Goal: Obtain resource: Obtain resource

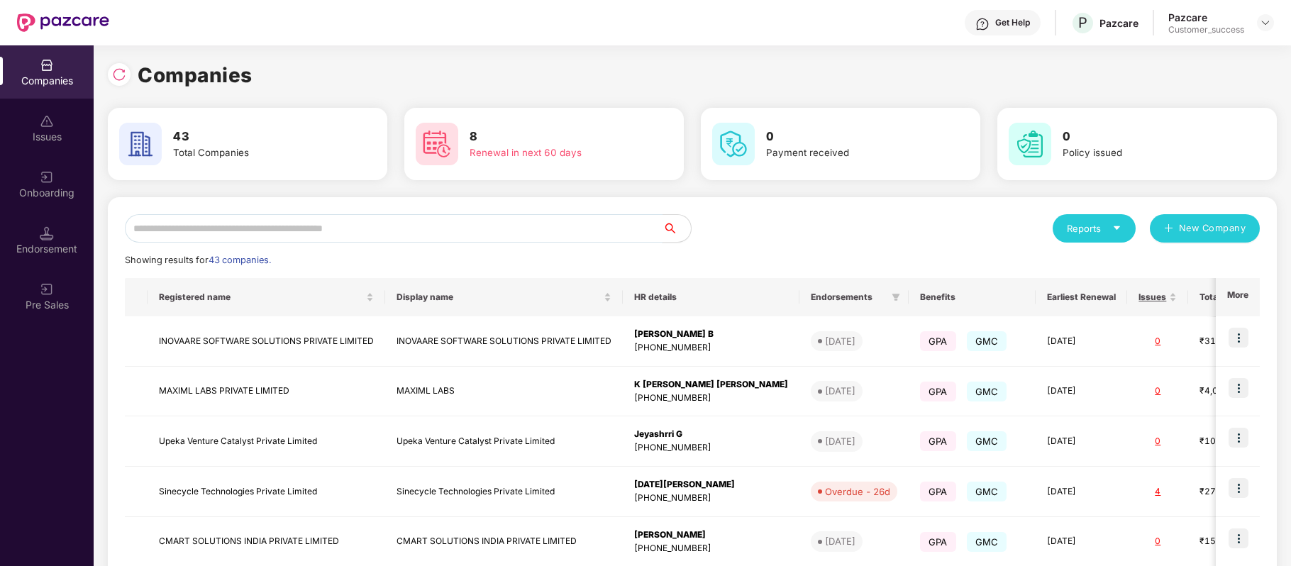
click at [392, 233] on input "text" at bounding box center [394, 228] width 538 height 28
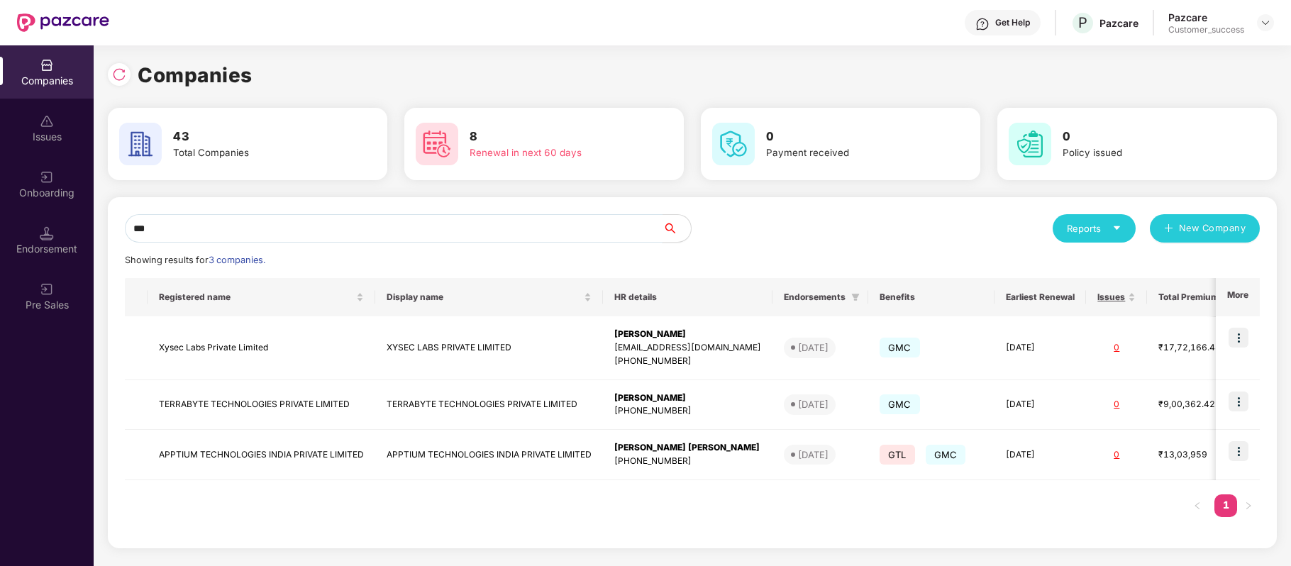
type input "***"
click at [1244, 454] on img at bounding box center [1239, 451] width 20 height 20
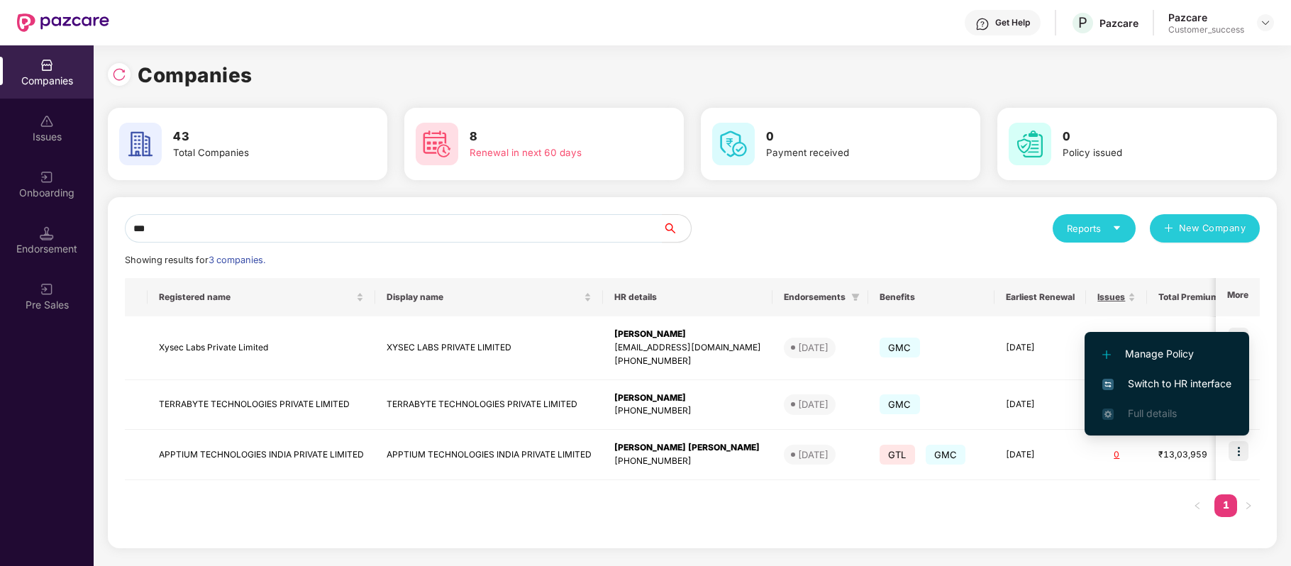
click at [1167, 381] on span "Switch to HR interface" at bounding box center [1167, 384] width 129 height 16
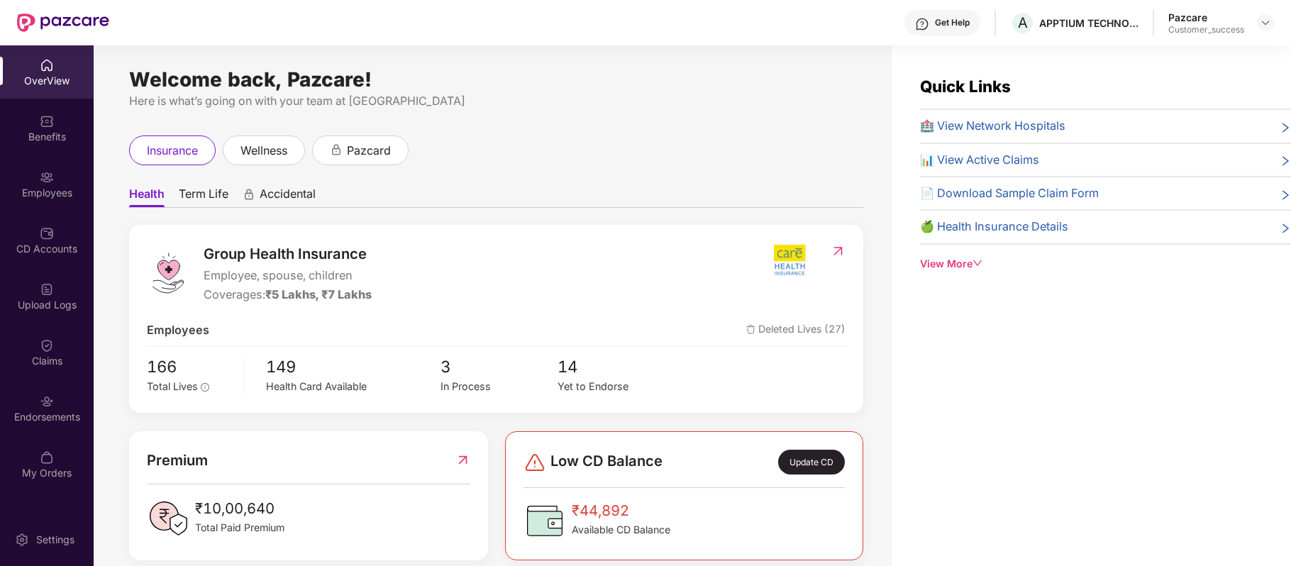
click at [52, 179] on img at bounding box center [47, 177] width 14 height 14
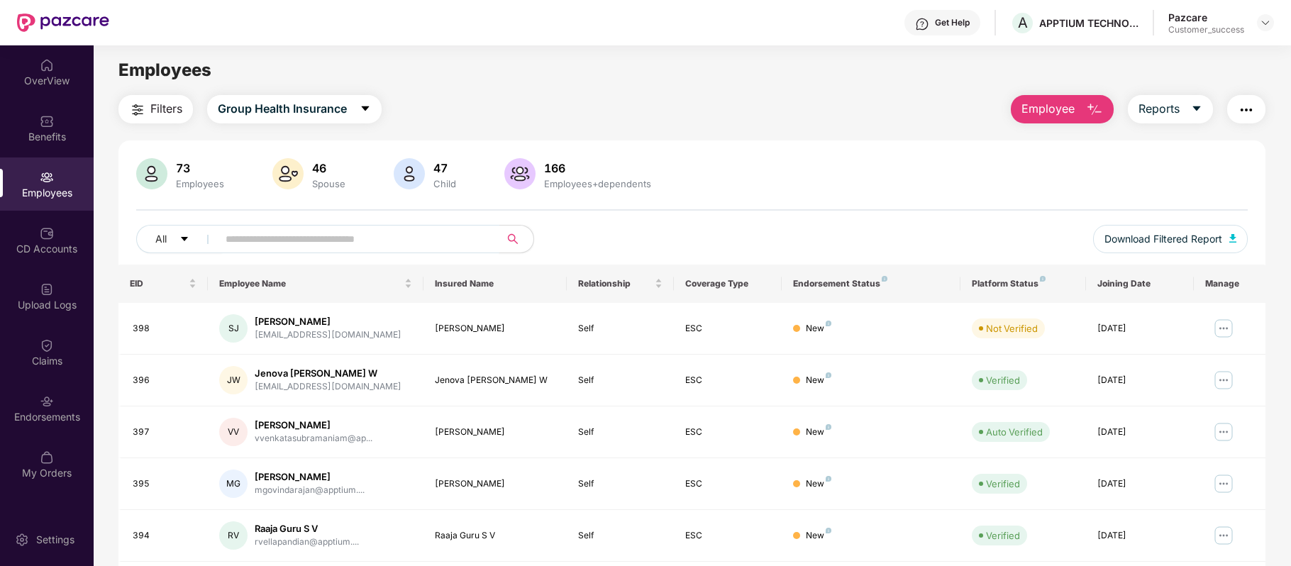
click at [326, 234] on input "text" at bounding box center [353, 238] width 255 height 21
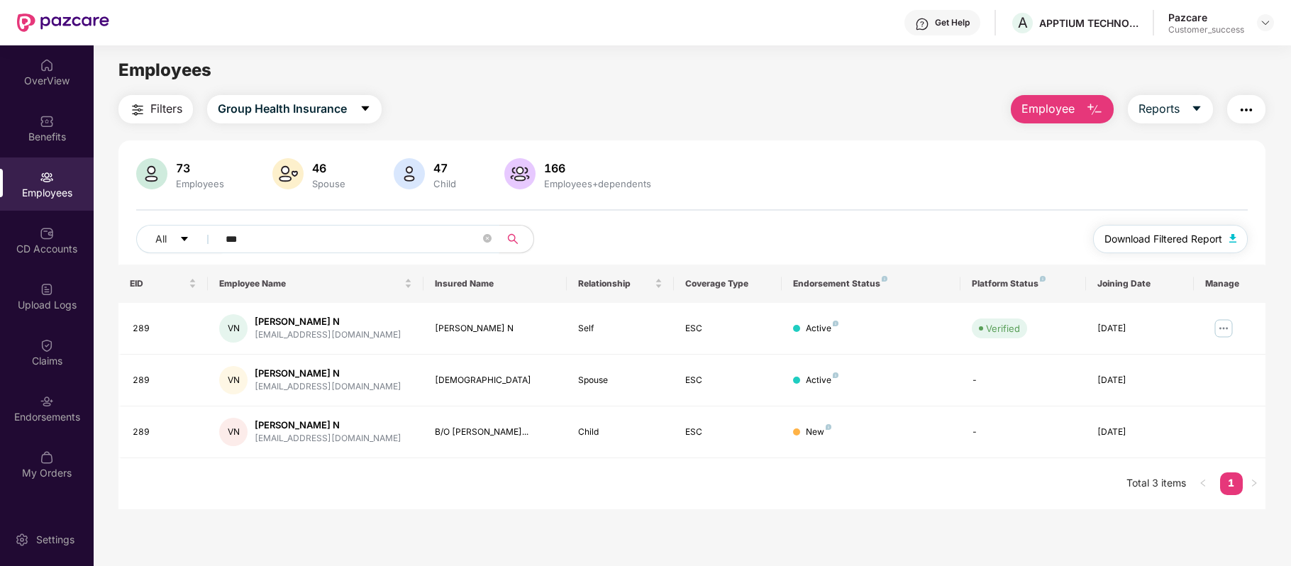
type input "***"
click at [1176, 242] on span "Download Filtered Report" at bounding box center [1164, 239] width 118 height 16
click at [46, 438] on div "My Orders" at bounding box center [47, 464] width 94 height 53
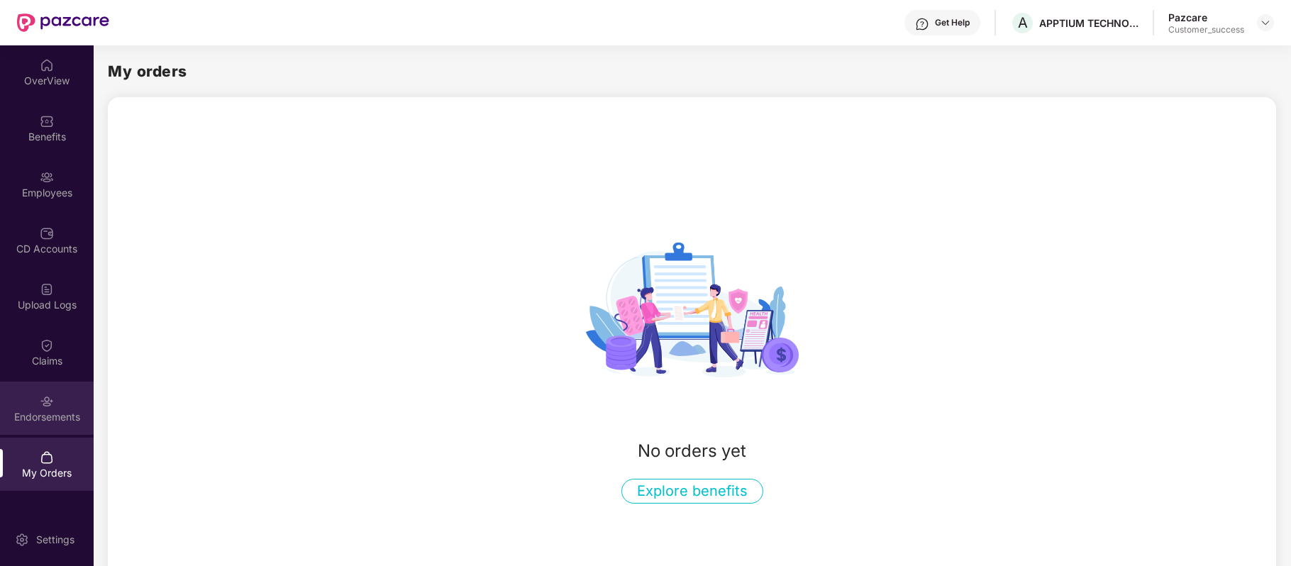
click at [51, 412] on div "Endorsements" at bounding box center [47, 417] width 94 height 14
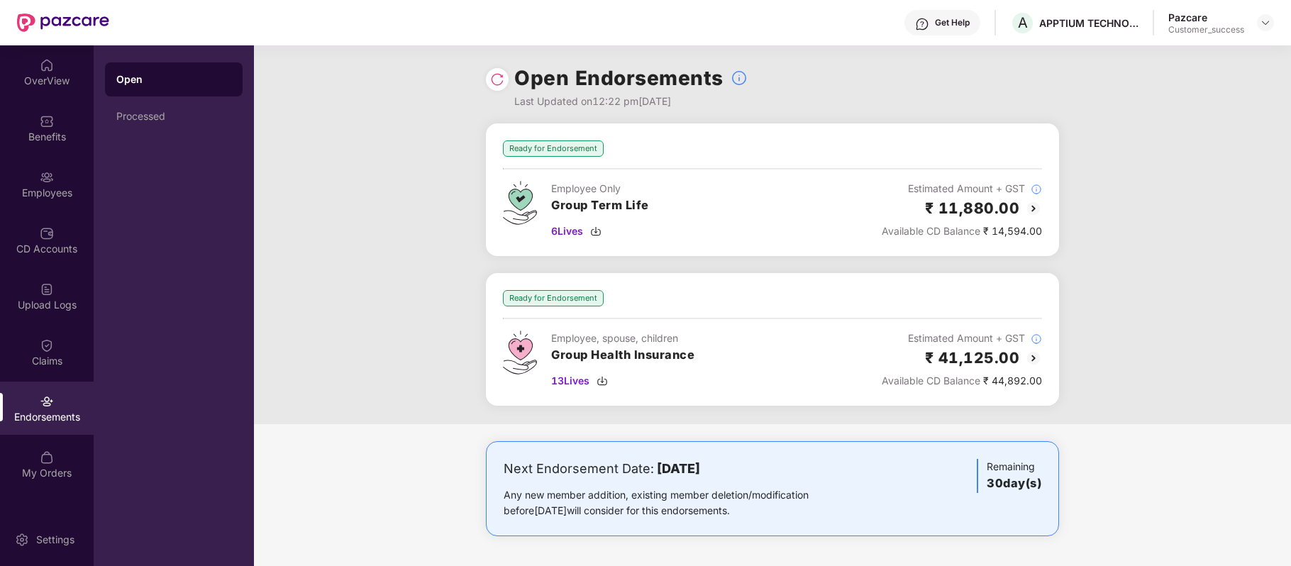
scroll to position [1, 0]
click at [569, 385] on span "13 Lives" at bounding box center [570, 381] width 38 height 16
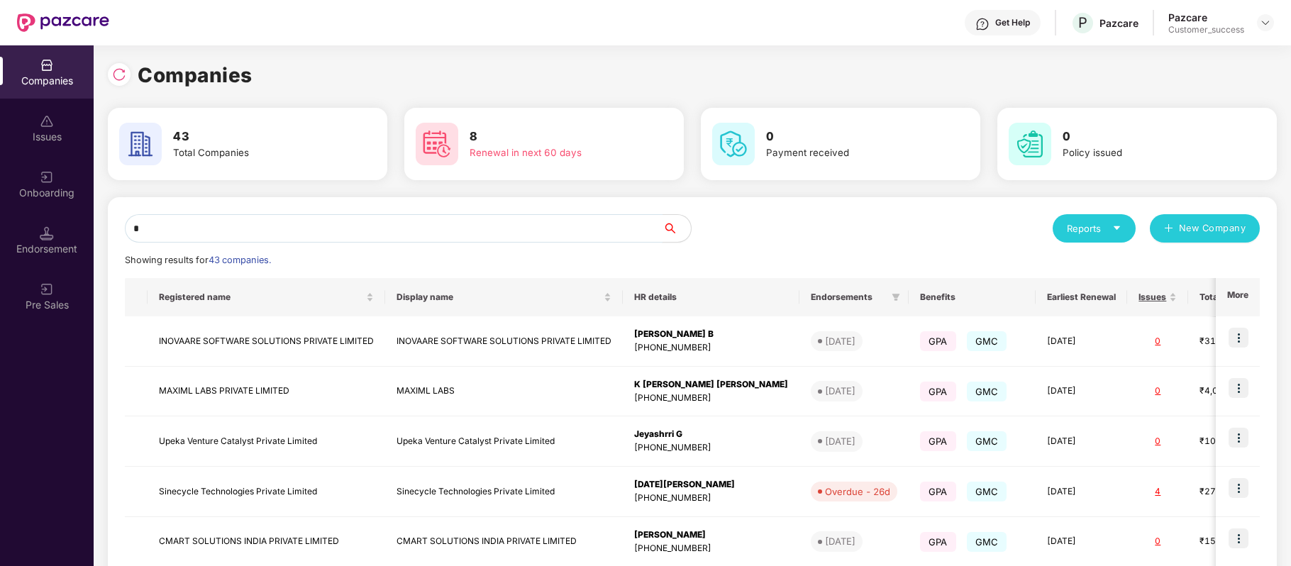
click at [207, 230] on input "*" at bounding box center [394, 228] width 538 height 28
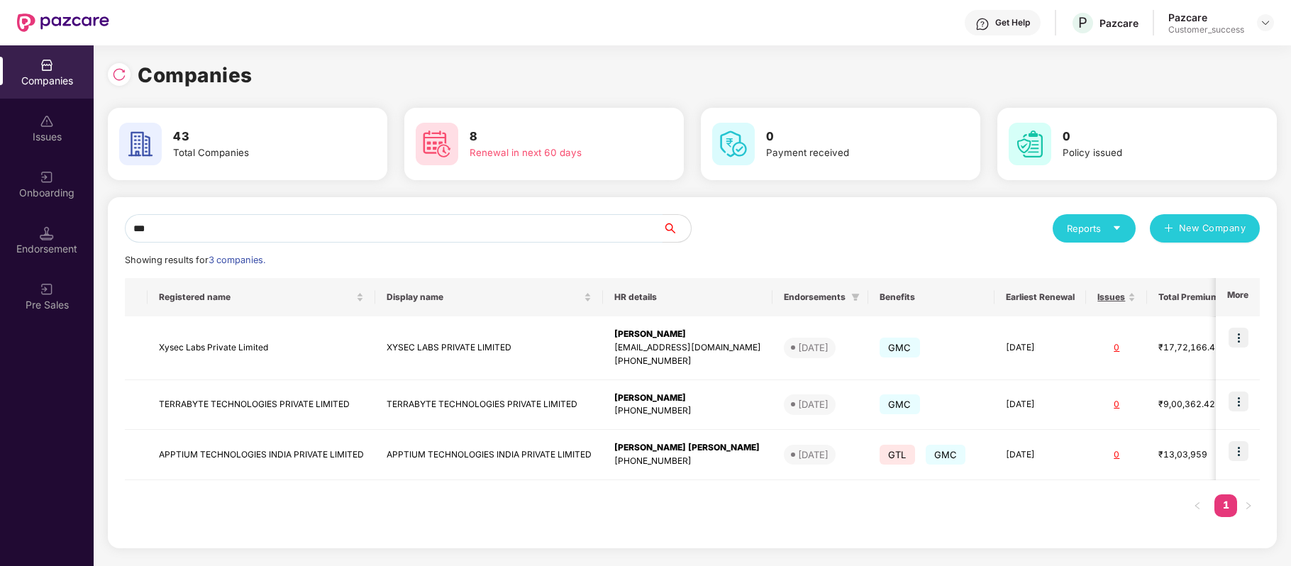
type input "***"
click at [1236, 450] on img at bounding box center [1239, 451] width 20 height 20
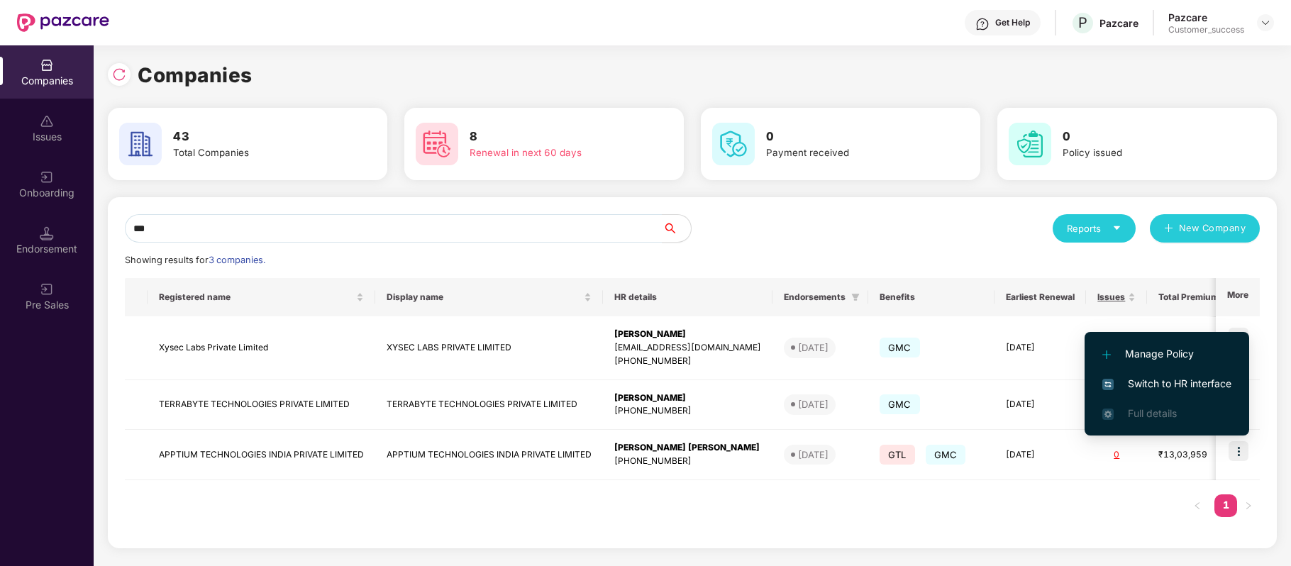
click at [1182, 370] on li "Switch to HR interface" at bounding box center [1167, 384] width 165 height 30
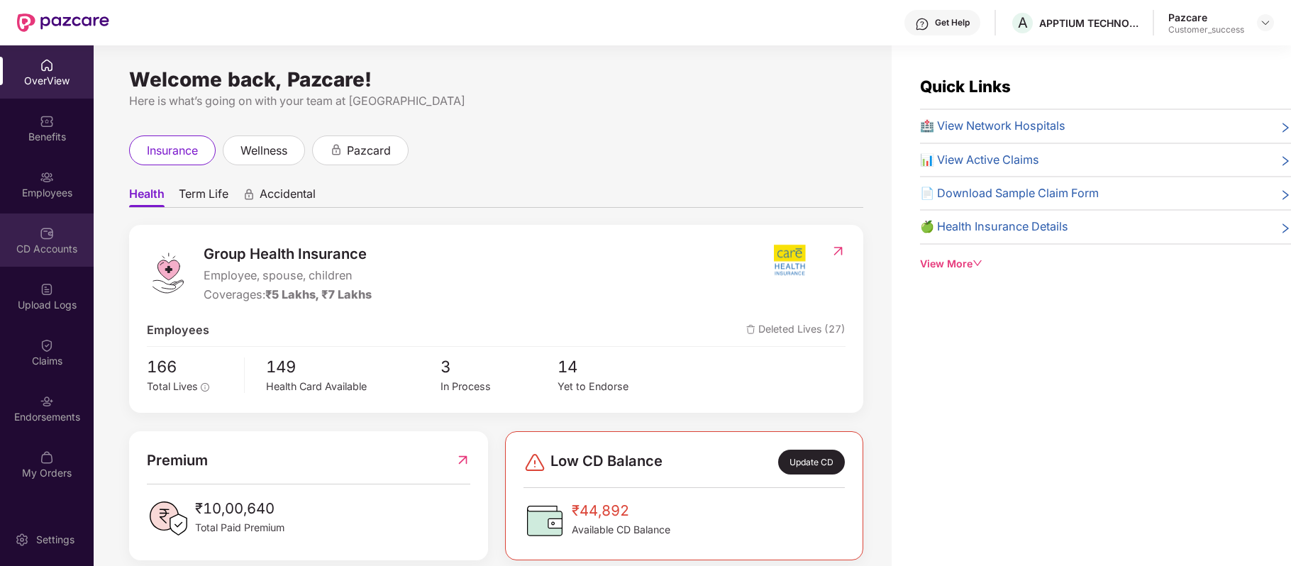
click at [51, 244] on div "CD Accounts" at bounding box center [47, 249] width 94 height 14
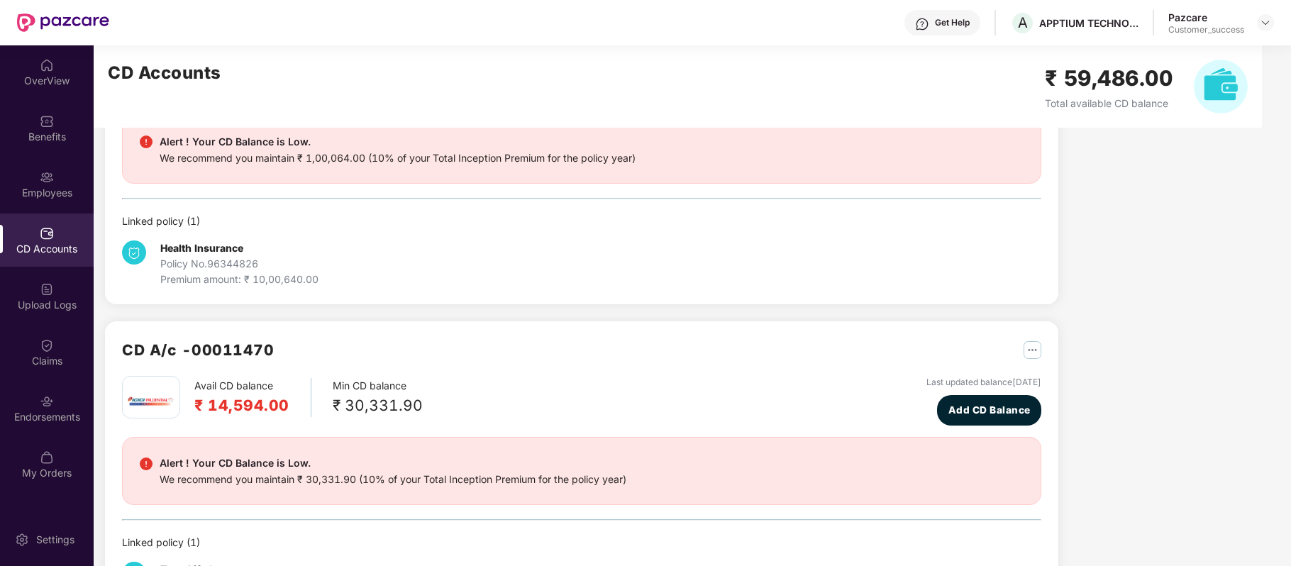
scroll to position [148, 0]
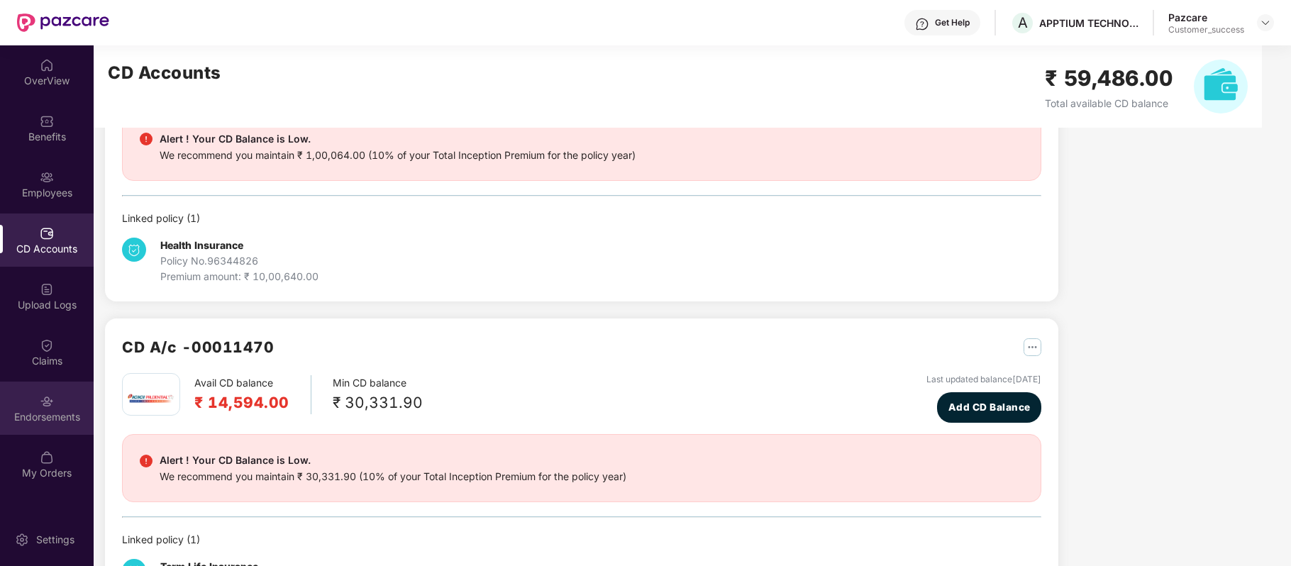
click at [54, 412] on div "Endorsements" at bounding box center [47, 417] width 94 height 14
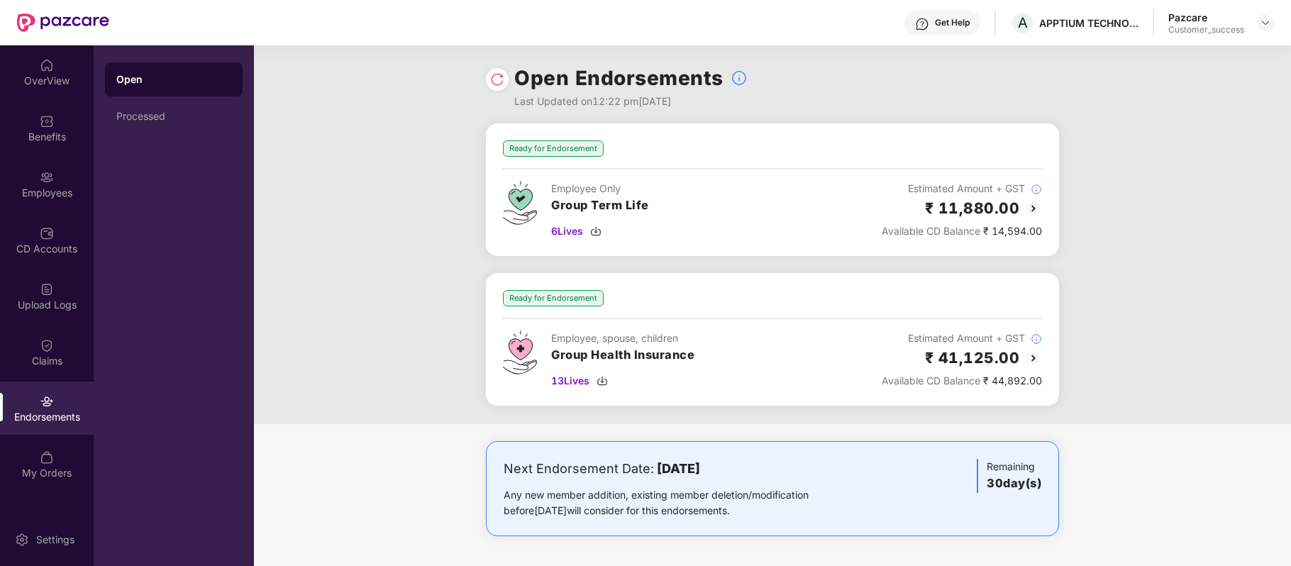
scroll to position [1, 0]
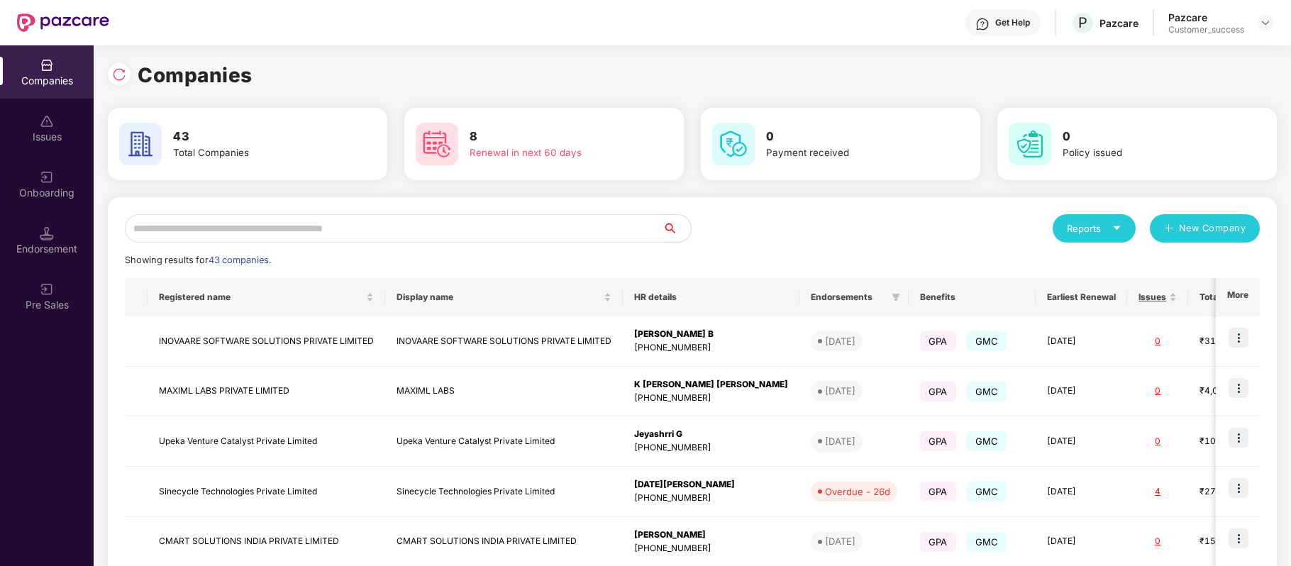
click at [382, 234] on input "text" at bounding box center [394, 228] width 538 height 28
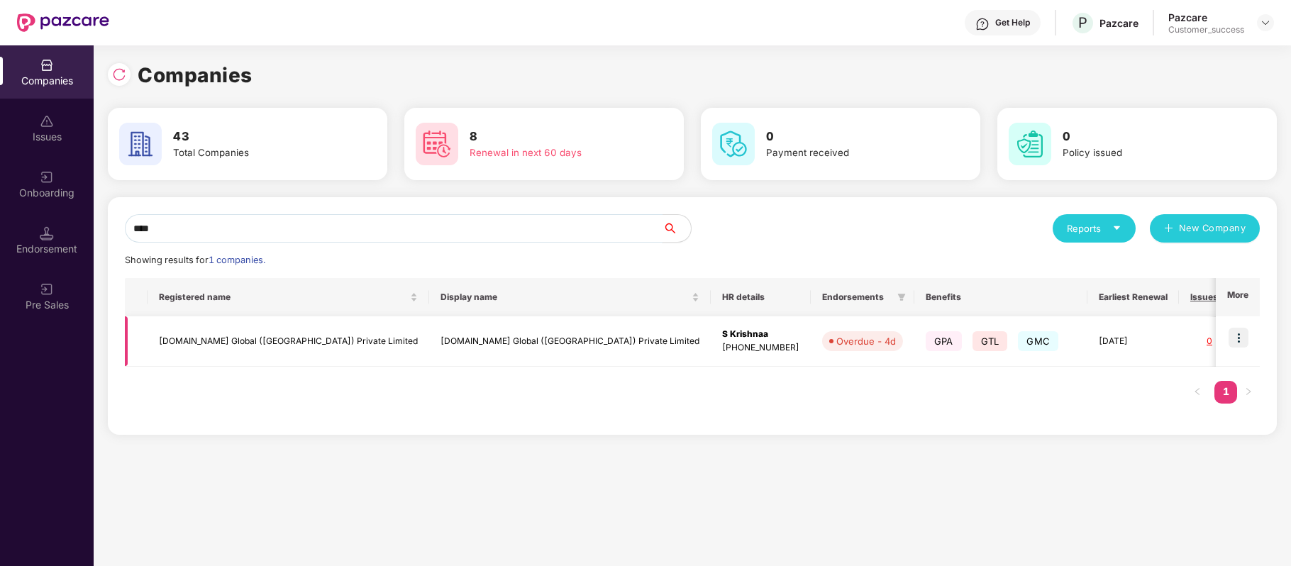
type input "****"
click at [1241, 341] on img at bounding box center [1239, 338] width 20 height 20
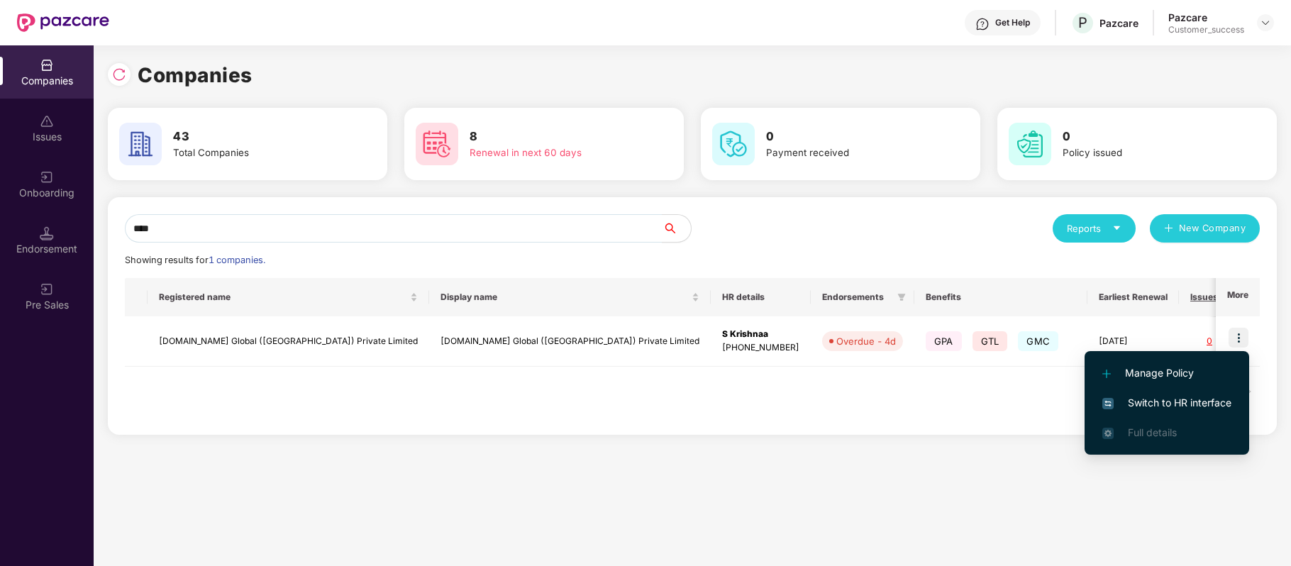
click at [1225, 395] on span "Switch to HR interface" at bounding box center [1167, 403] width 129 height 16
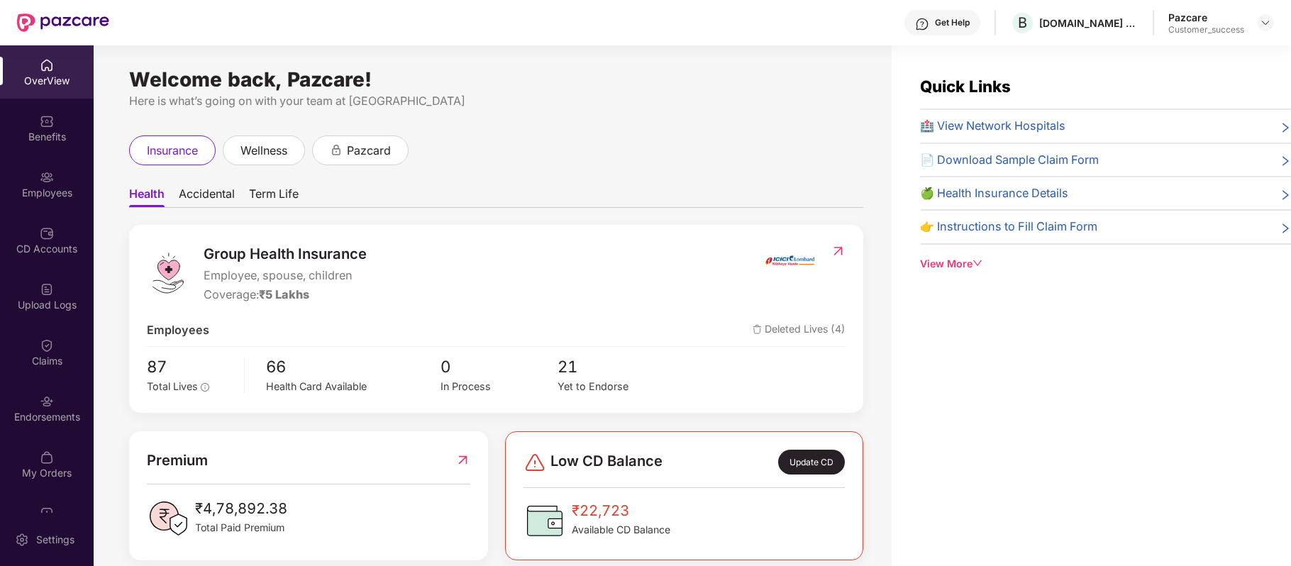
click at [55, 184] on div "Employees" at bounding box center [47, 184] width 94 height 53
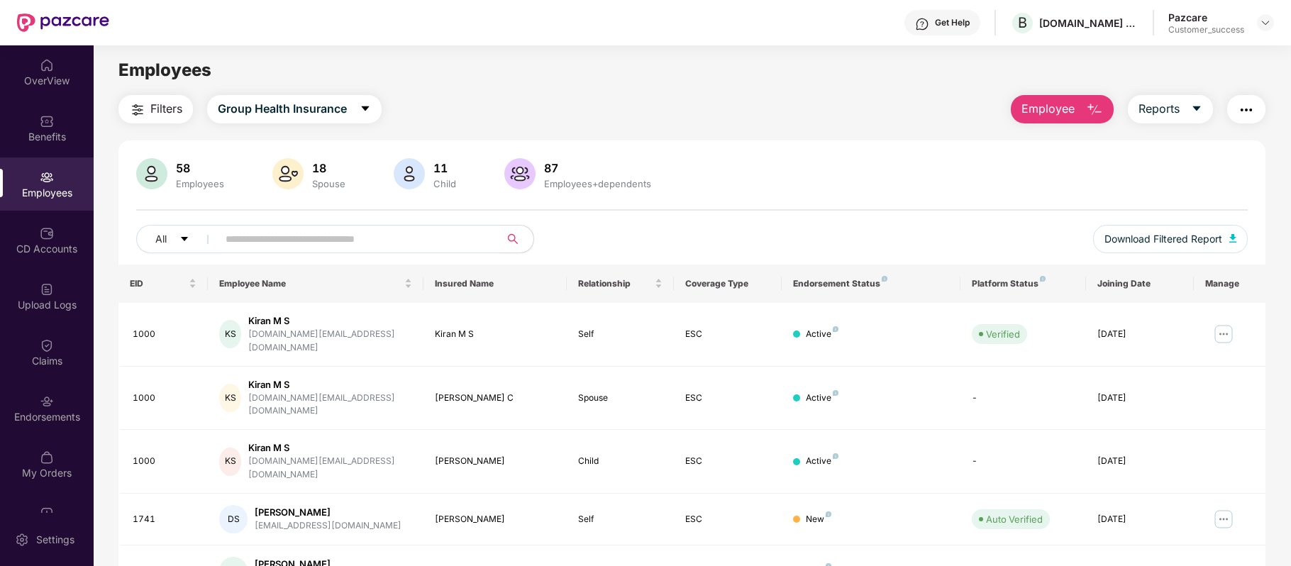
click at [267, 244] on input "text" at bounding box center [353, 238] width 255 height 21
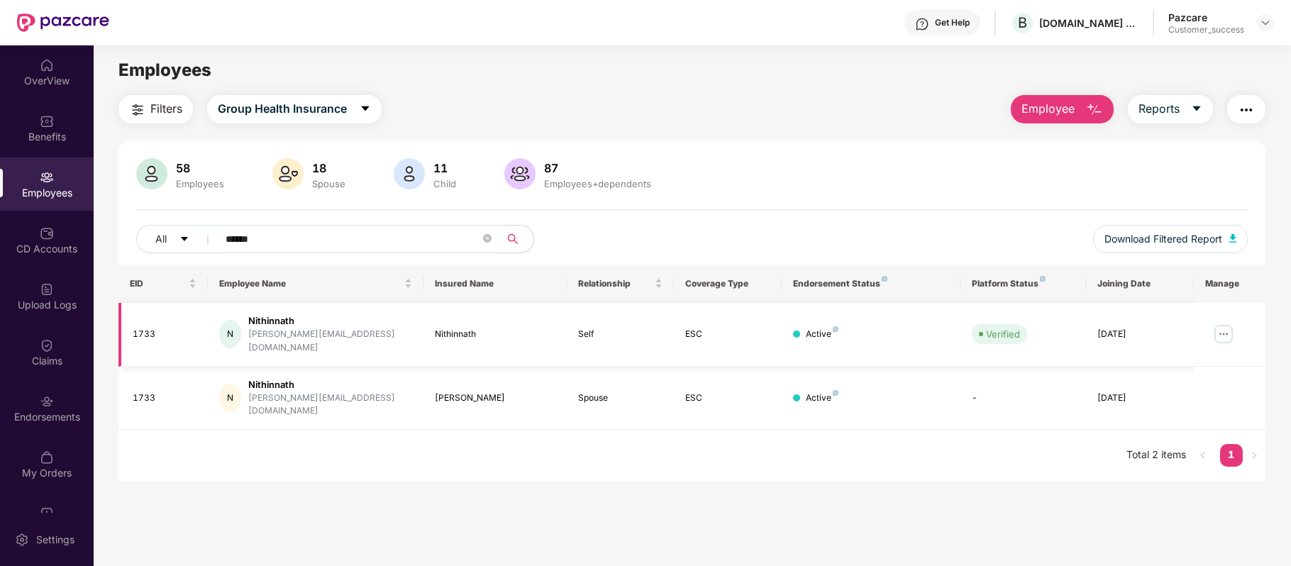
type input "******"
click at [1219, 332] on img at bounding box center [1224, 334] width 23 height 23
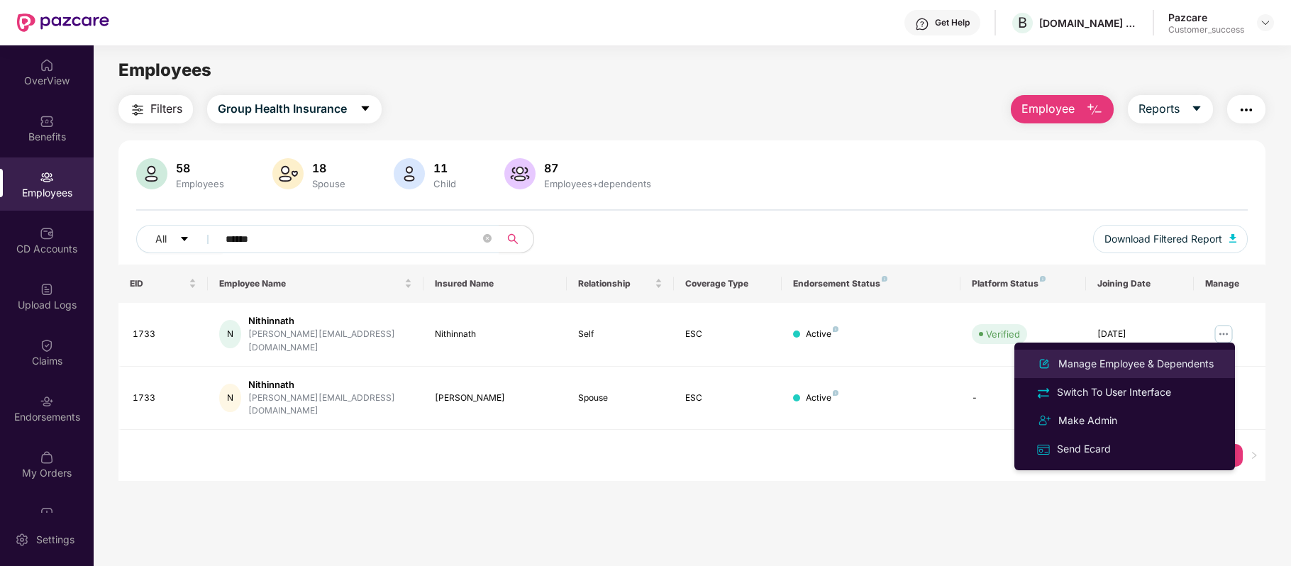
click at [1175, 362] on div "Manage Employee & Dependents" at bounding box center [1136, 364] width 161 height 16
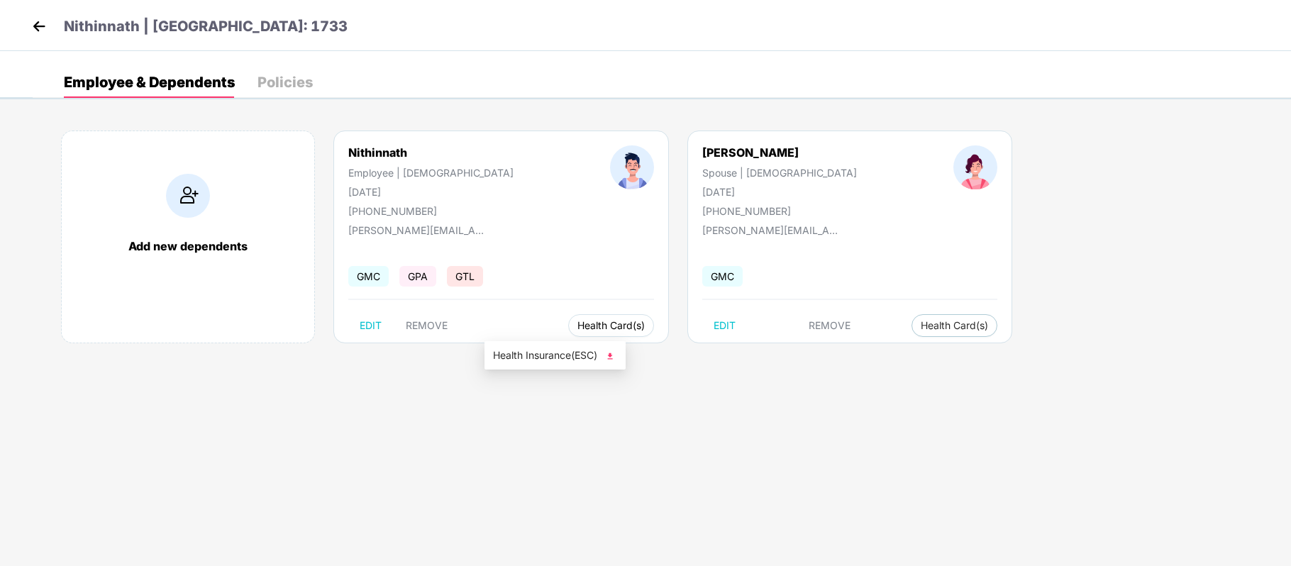
click at [578, 325] on span "Health Card(s)" at bounding box center [611, 325] width 67 height 7
click at [534, 346] on li "Health Insurance(ESC)" at bounding box center [555, 355] width 141 height 23
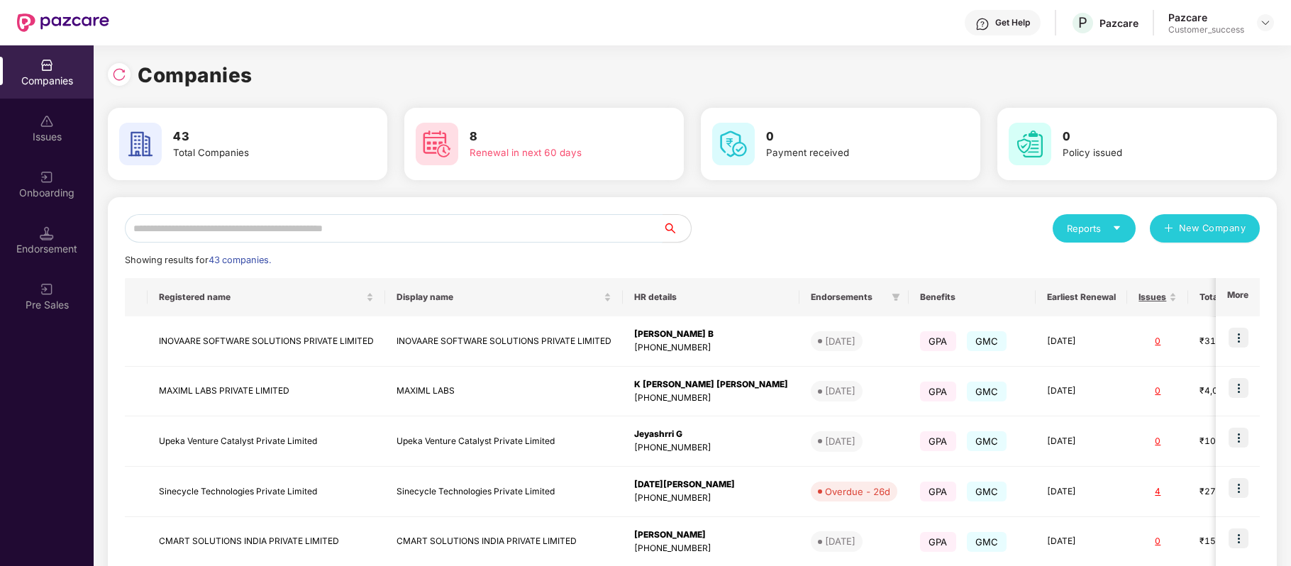
click at [296, 230] on input "text" at bounding box center [394, 228] width 538 height 28
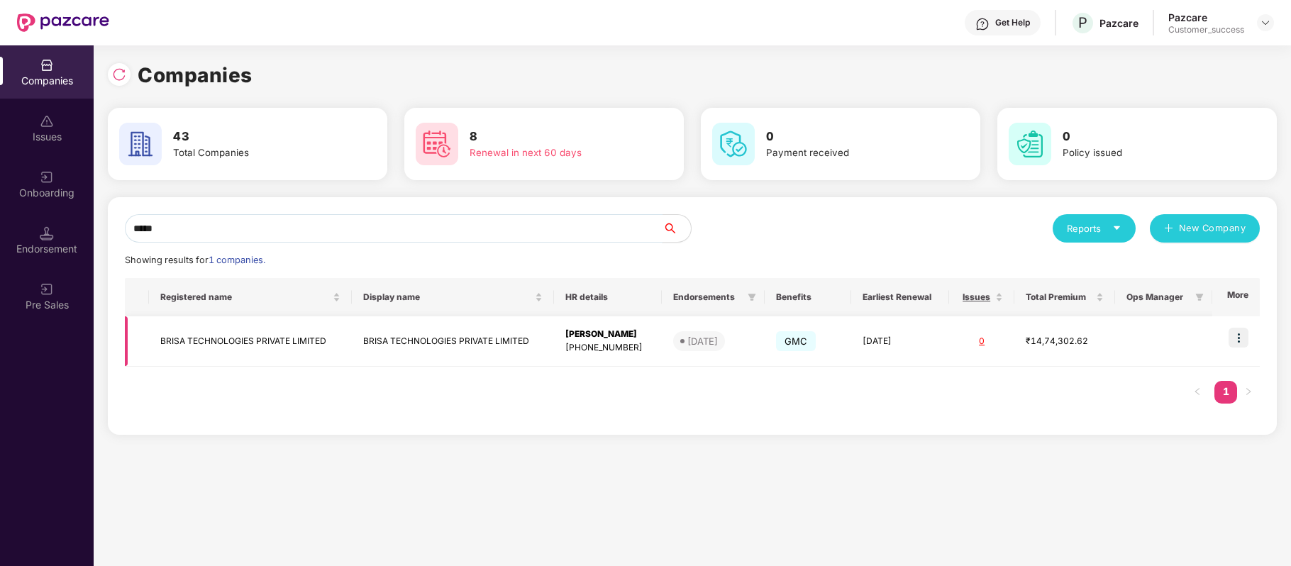
type input "*****"
click at [1243, 338] on img at bounding box center [1239, 338] width 20 height 20
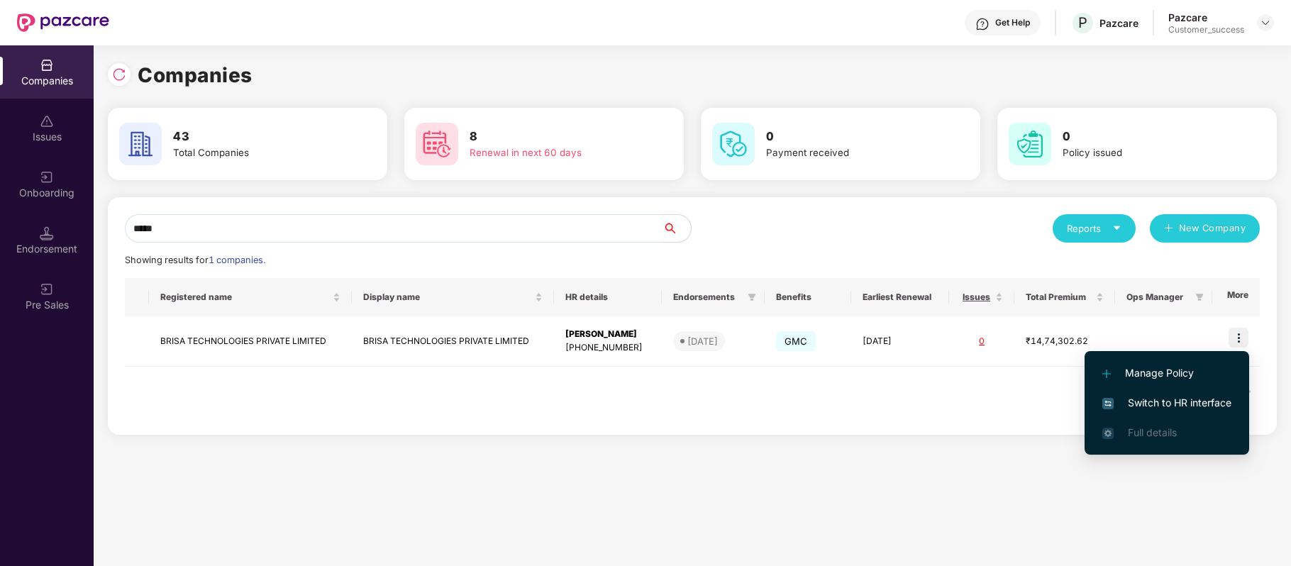
click at [1196, 403] on span "Switch to HR interface" at bounding box center [1167, 403] width 129 height 16
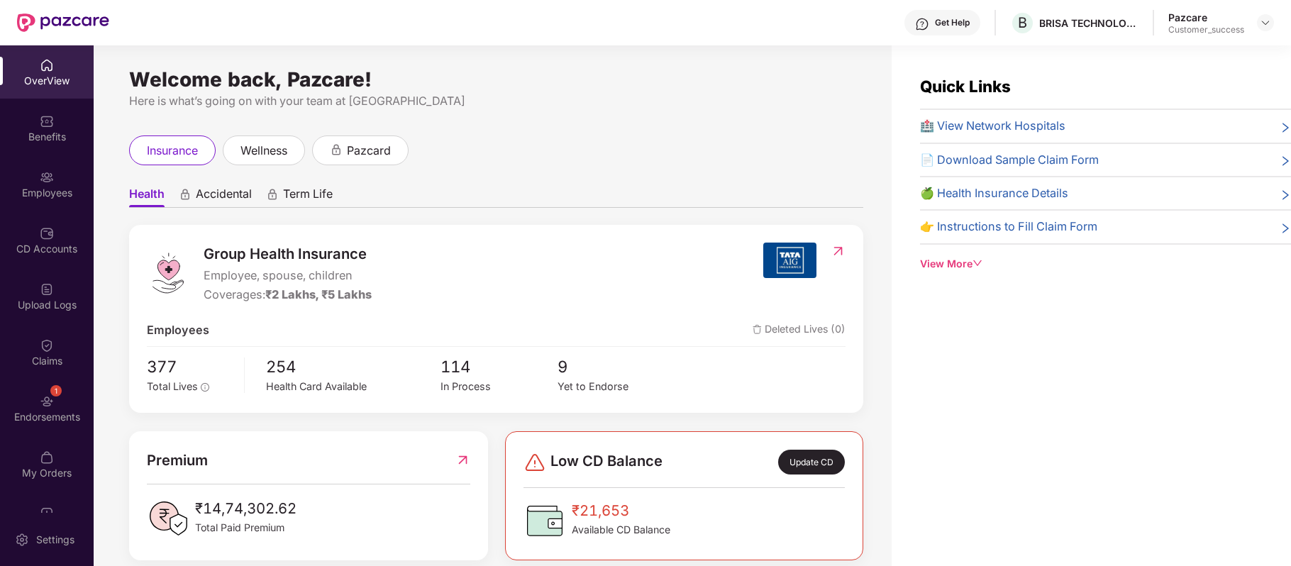
click at [44, 176] on img at bounding box center [47, 177] width 14 height 14
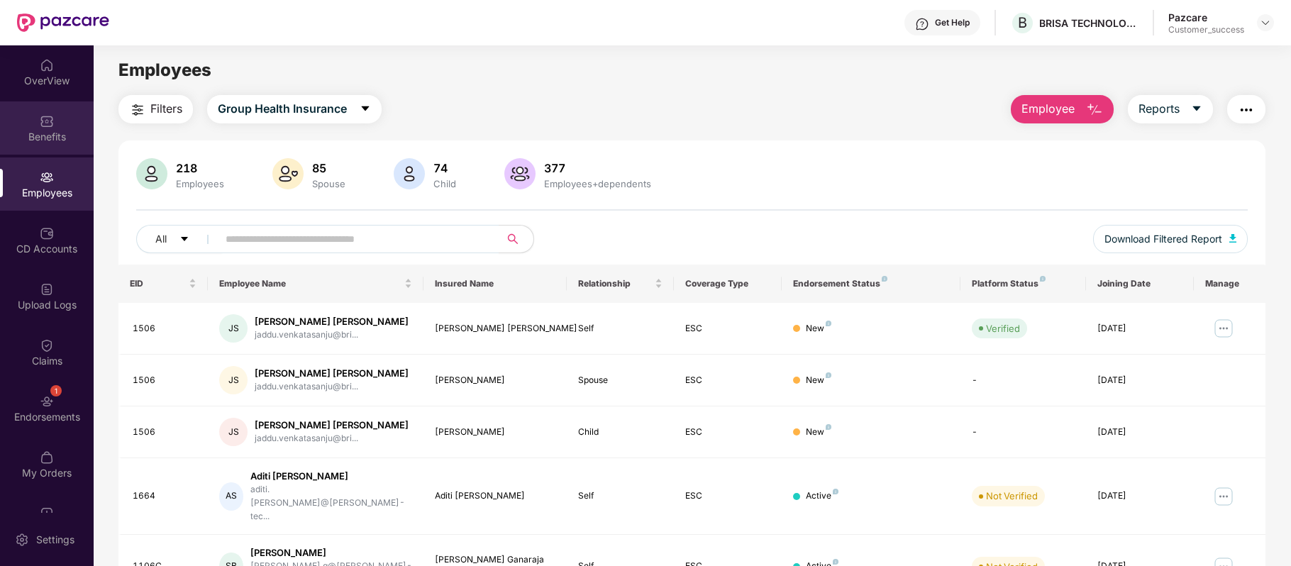
click at [43, 148] on div "Benefits" at bounding box center [47, 127] width 94 height 53
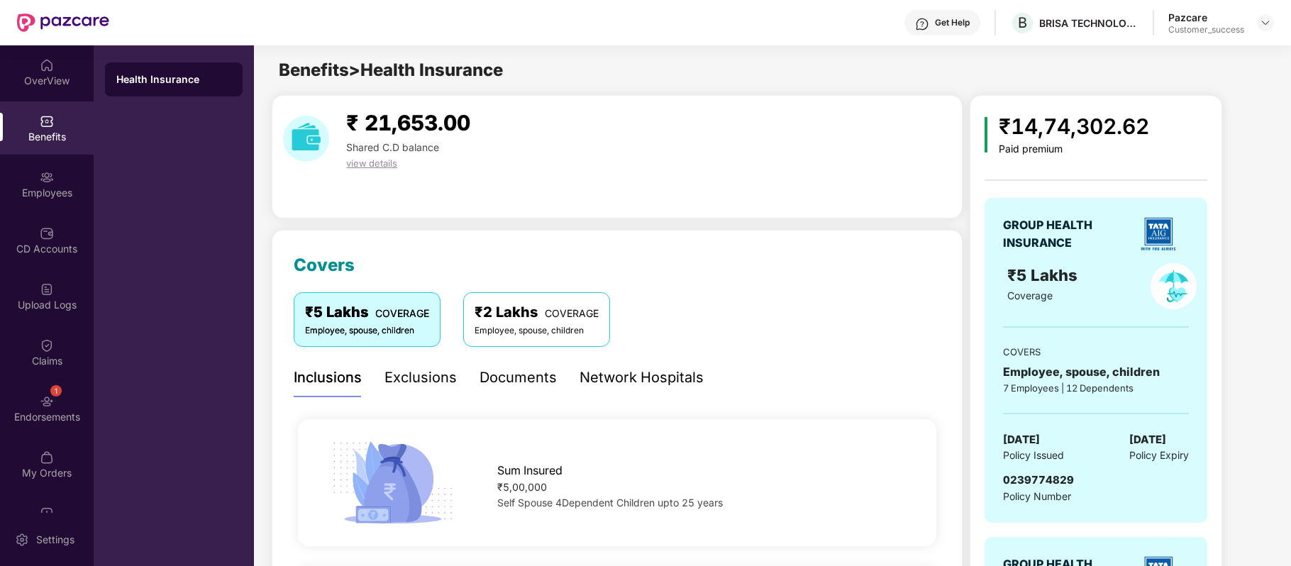
scroll to position [2719, 0]
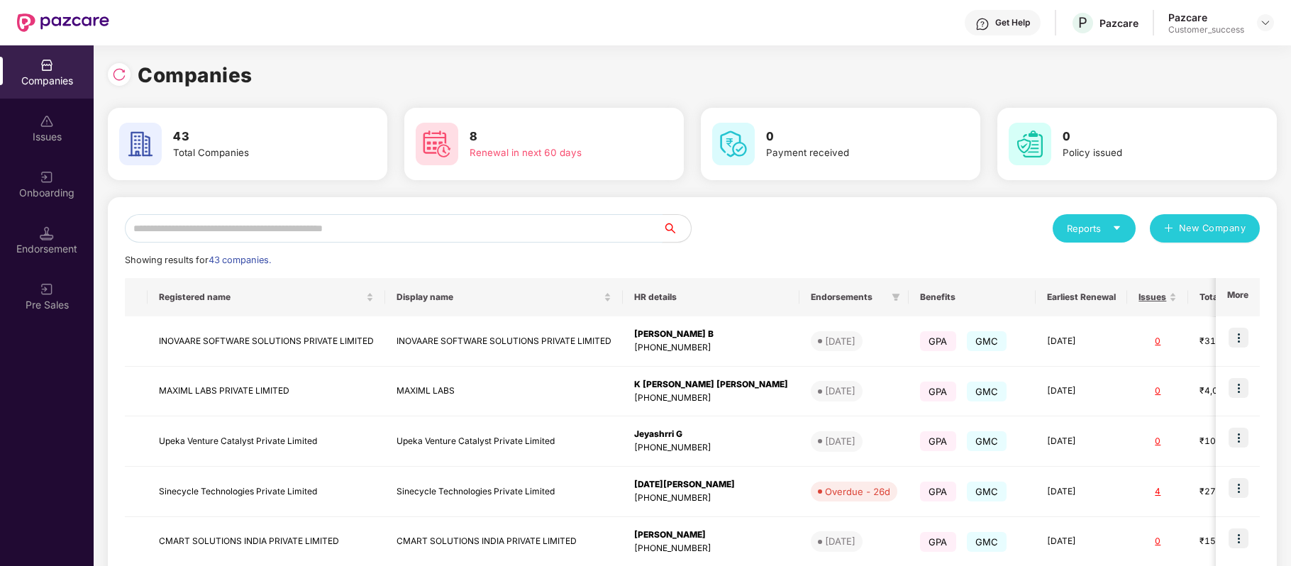
click at [407, 221] on input "text" at bounding box center [394, 228] width 538 height 28
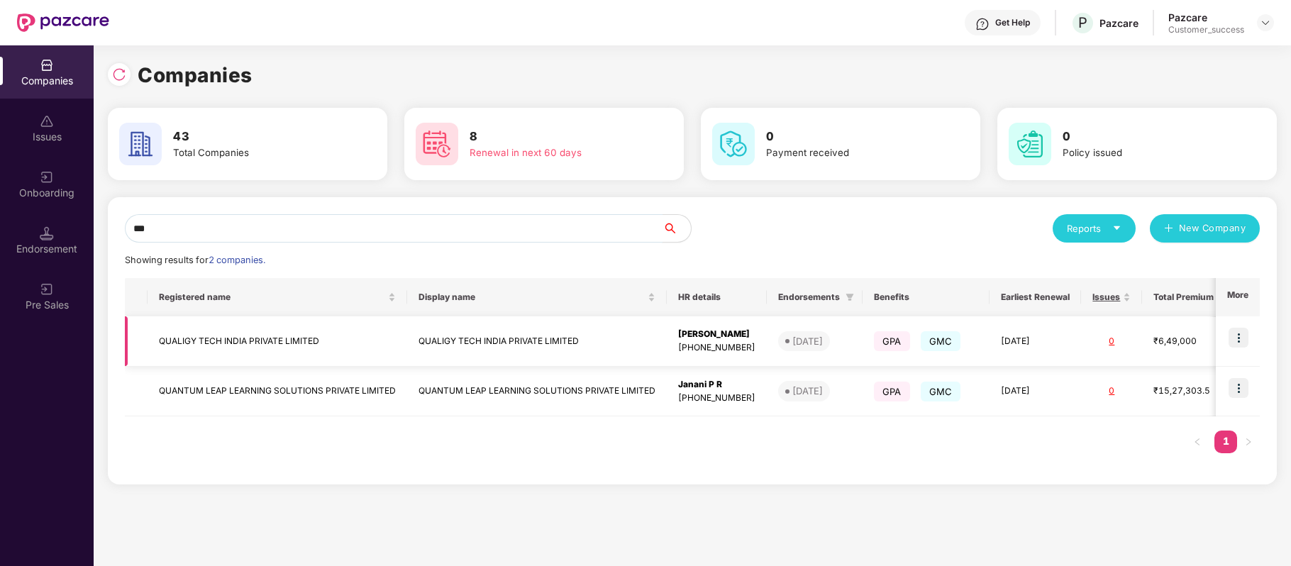
type input "***"
click at [292, 342] on td "QUALIGY TECH INDIA PRIVATE LIMITED" at bounding box center [278, 341] width 260 height 50
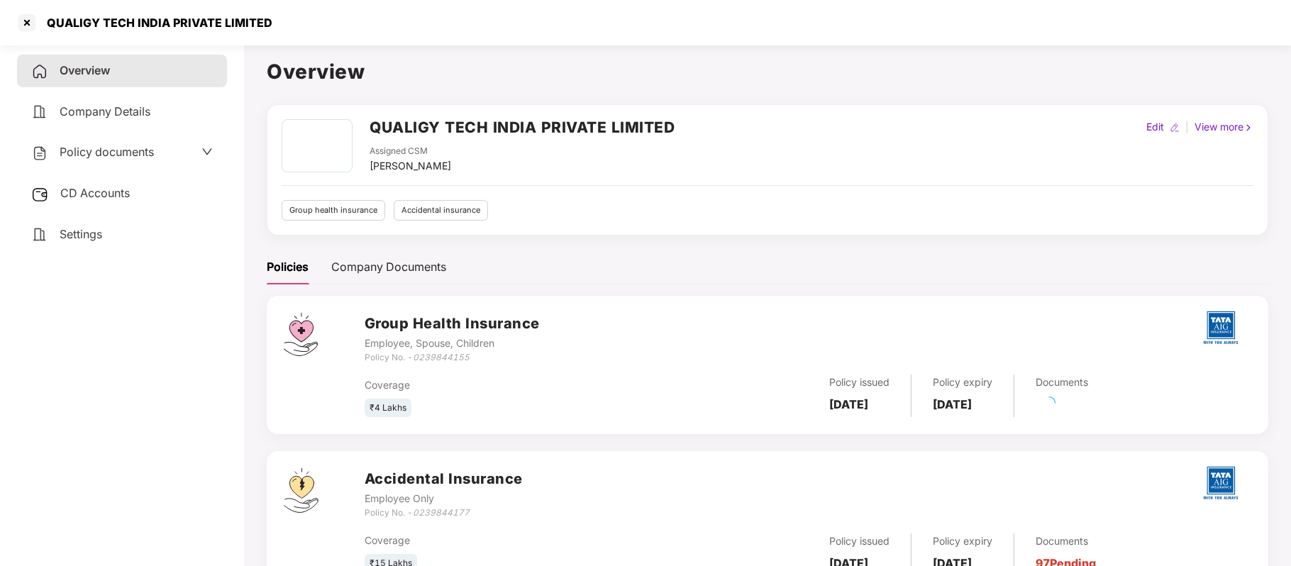
click at [92, 152] on span "Policy documents" at bounding box center [107, 152] width 94 height 14
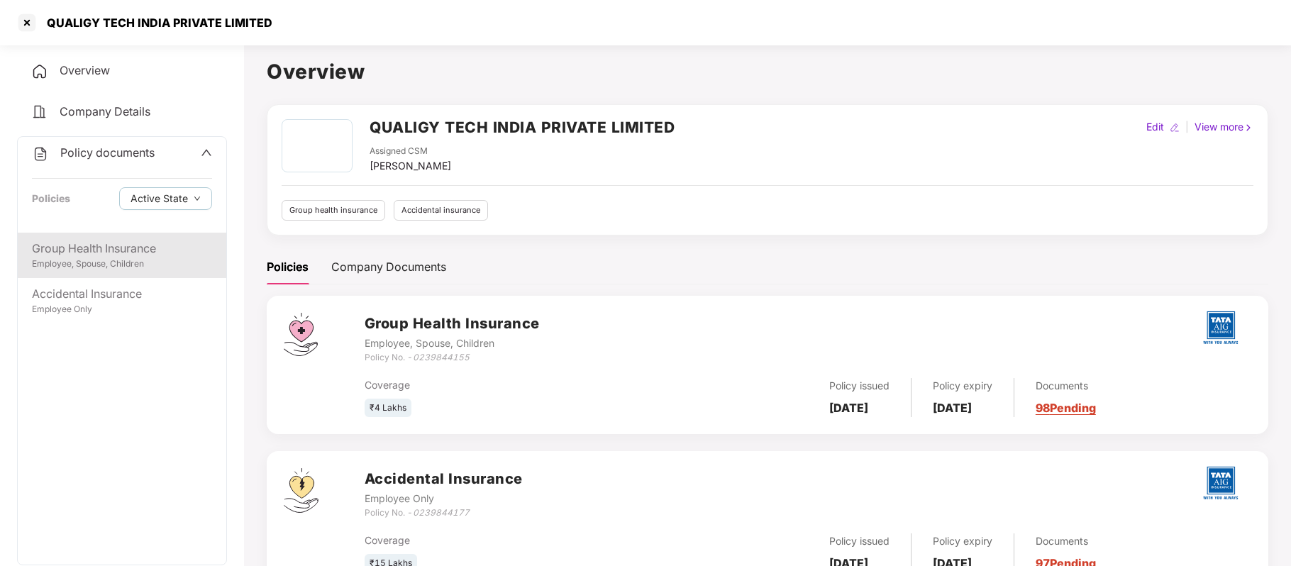
click at [109, 265] on div "Employee, Spouse, Children" at bounding box center [122, 264] width 180 height 13
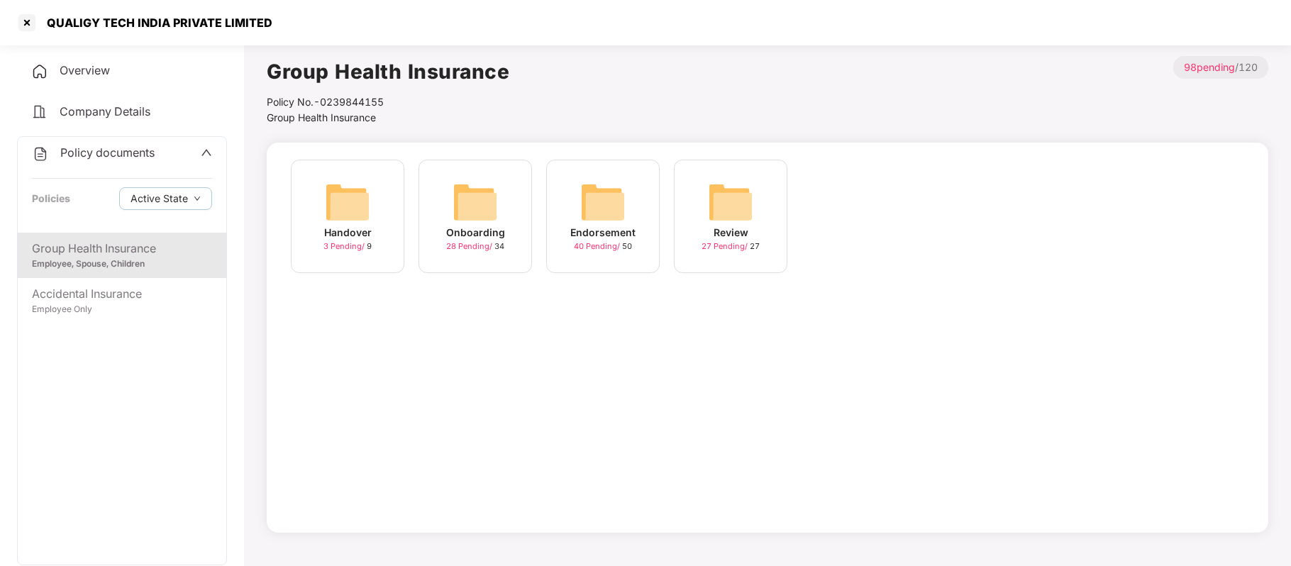
click at [594, 241] on div "40 Pending / 50" at bounding box center [603, 247] width 58 height 12
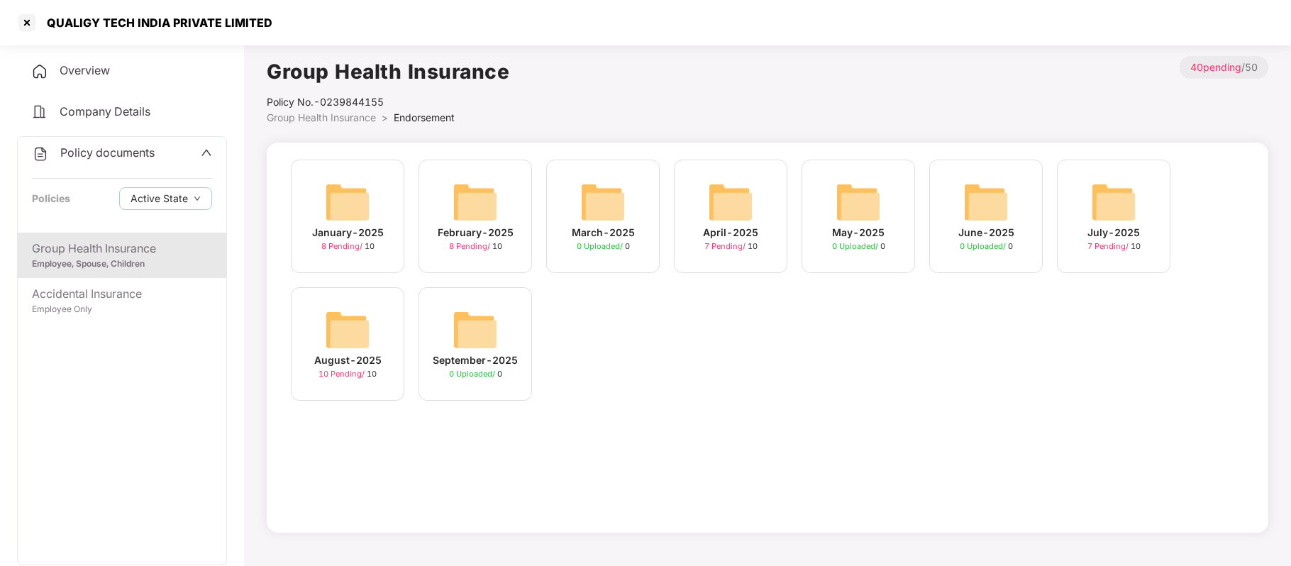
click at [718, 248] on span "7 Pending /" at bounding box center [726, 246] width 43 height 10
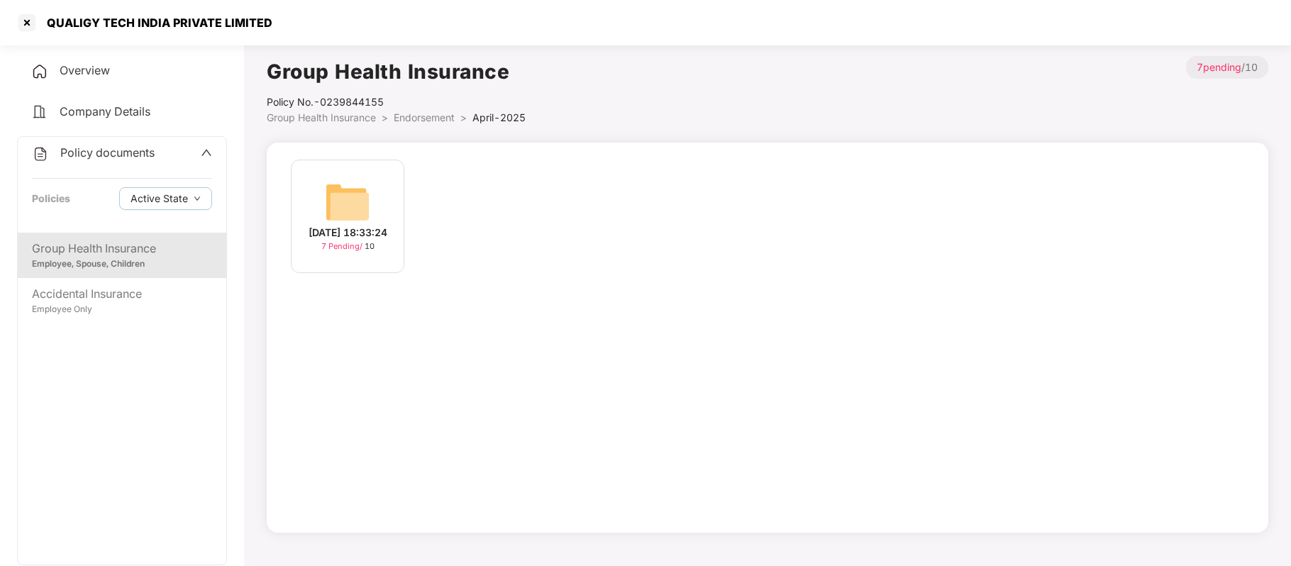
click at [345, 241] on div "[DATE] 18:33:24" at bounding box center [348, 233] width 79 height 16
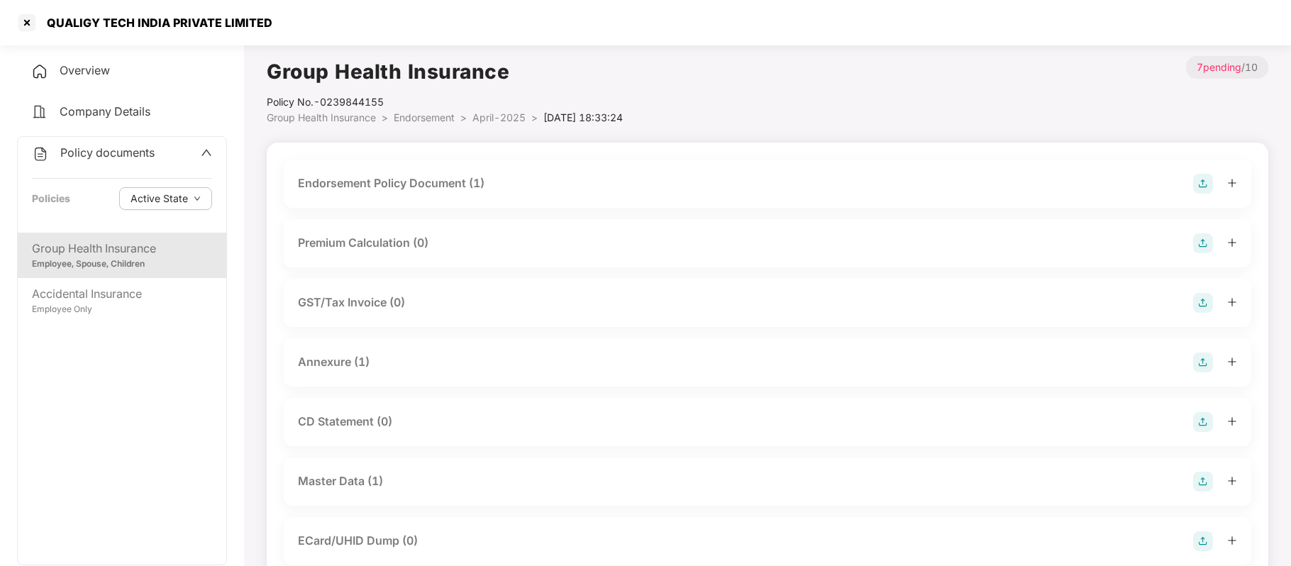
click at [437, 177] on div "Endorsement Policy Document (1)" at bounding box center [391, 184] width 187 height 18
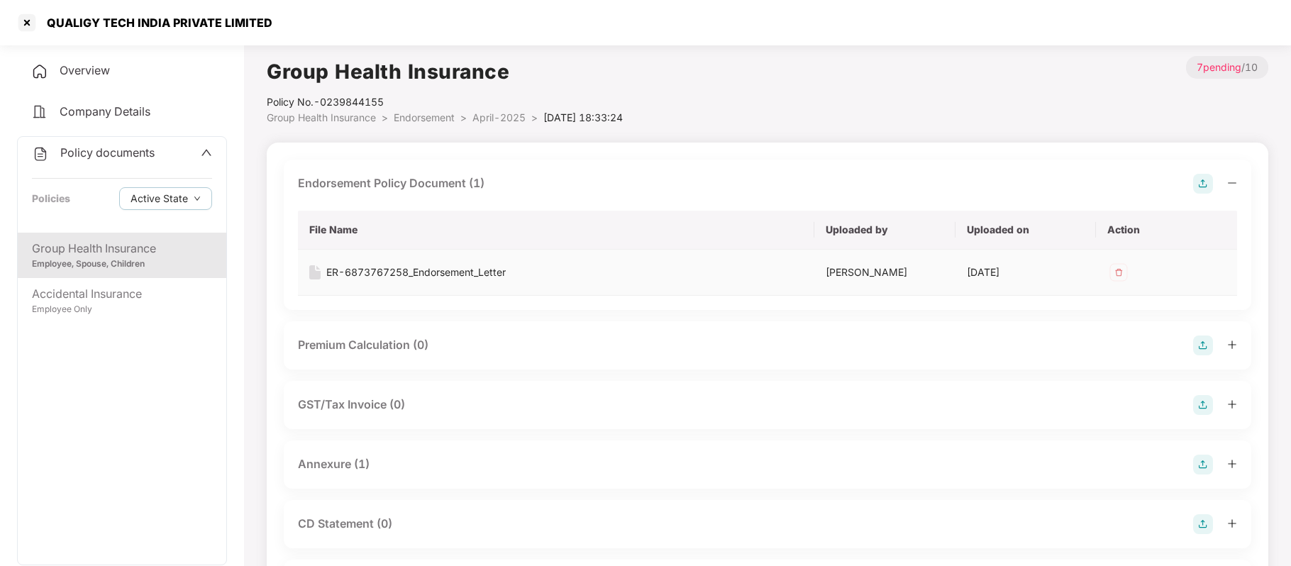
click at [440, 270] on div "ER-6873767258_Endorsement_Letter" at bounding box center [416, 273] width 180 height 16
click at [137, 304] on div "Employee Only" at bounding box center [122, 309] width 180 height 13
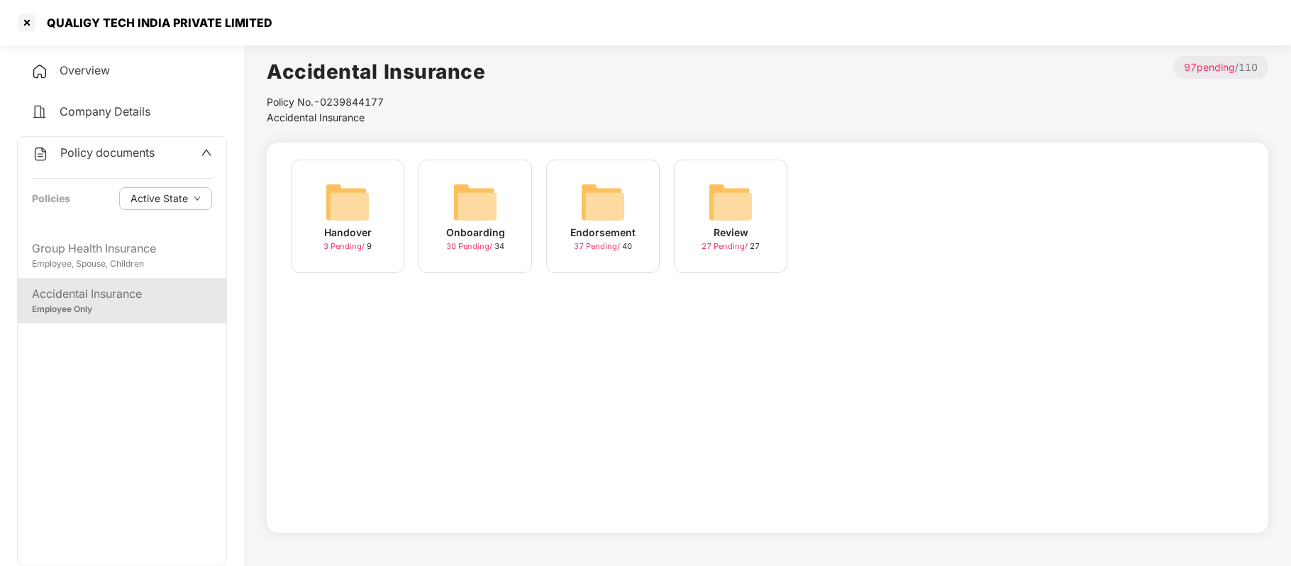
click at [600, 242] on span "37 Pending /" at bounding box center [598, 246] width 48 height 10
